Goal: Transaction & Acquisition: Purchase product/service

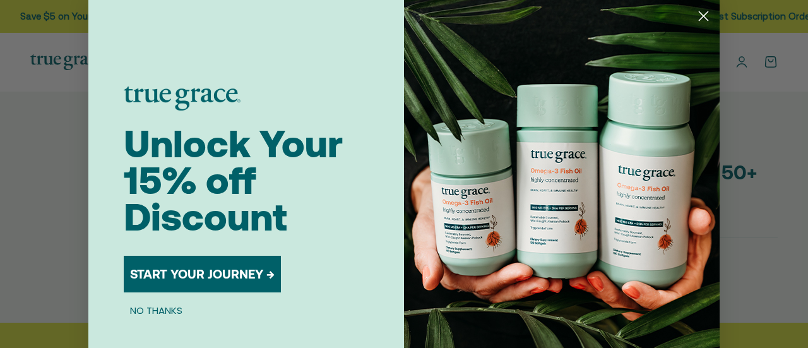
click at [174, 277] on button "START YOUR JOURNEY →" at bounding box center [202, 274] width 157 height 37
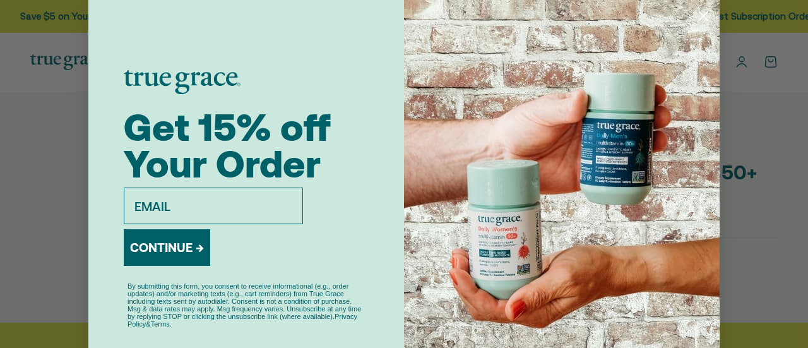
click at [734, 66] on div "Close dialog Get 15% off Your Order email CONTINUE → By submitting this form, y…" at bounding box center [404, 174] width 808 height 348
click at [718, 51] on div "Close dialog Get 15% off Your Order email CONTINUE → By submitting this form, y…" at bounding box center [404, 174] width 808 height 348
click at [19, 141] on div "Close dialog Get 15% off Your Order email CONTINUE → By submitting this form, y…" at bounding box center [404, 174] width 808 height 348
click at [745, 136] on div "Close dialog Get 15% off Your Order email CONTINUE → By submitting this form, y…" at bounding box center [404, 174] width 808 height 348
click at [16, 42] on div "Close dialog Get 15% off Your Order email CONTINUE → By submitting this form, y…" at bounding box center [404, 174] width 808 height 348
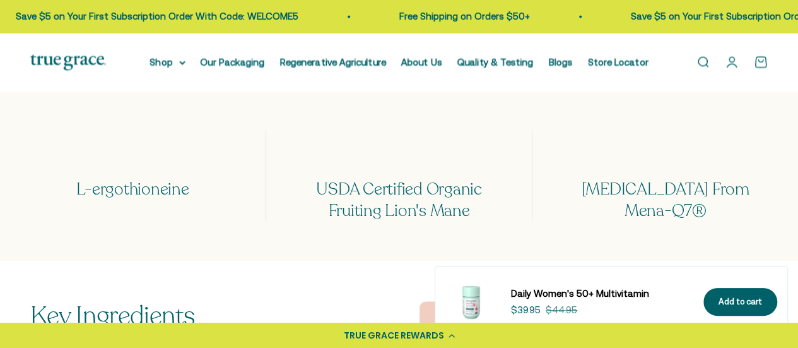
scroll to position [1029, 0]
